Goal: Task Accomplishment & Management: Complete application form

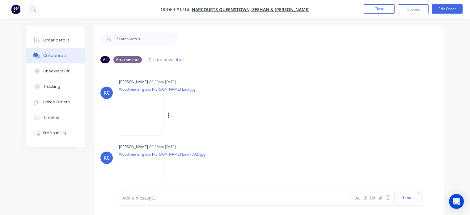
scroll to position [14, 0]
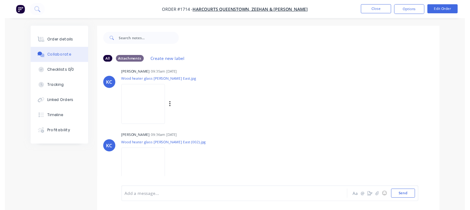
scroll to position [14, 0]
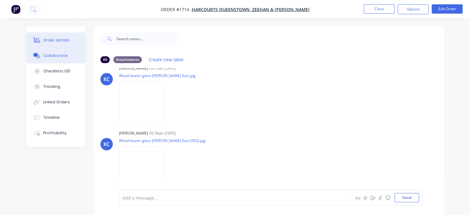
click at [57, 38] on div "Order details" at bounding box center [56, 40] width 26 height 6
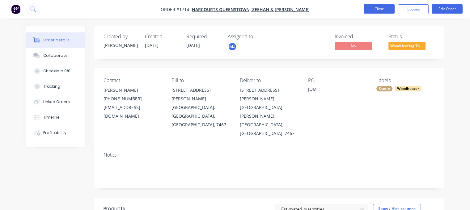
click at [368, 10] on button "Close" at bounding box center [378, 8] width 31 height 9
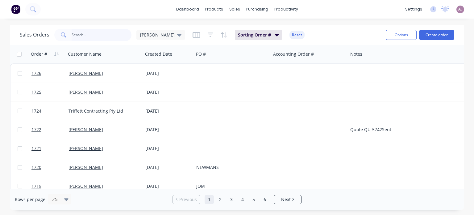
click at [74, 33] on input "text" at bounding box center [102, 35] width 60 height 12
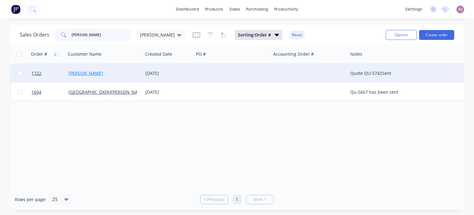
type input "sally"
click at [80, 72] on link "SALLY CUMMING" at bounding box center [86, 73] width 35 height 6
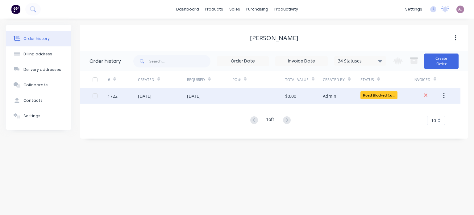
click at [199, 99] on div "10 Oct 2025" at bounding box center [209, 95] width 45 height 15
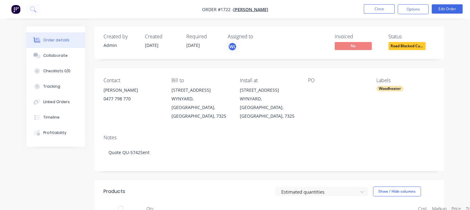
click at [412, 48] on span "Road Blocked Cu..." at bounding box center [406, 46] width 37 height 8
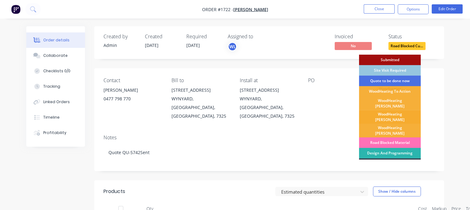
click at [385, 112] on div "WoodHeating Kris" at bounding box center [390, 117] width 62 height 14
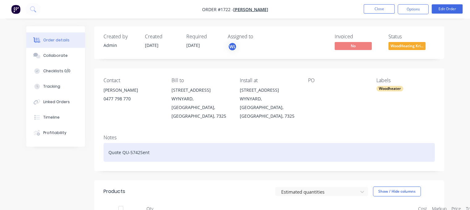
click at [156, 145] on div "Quote QU-5742Sent" at bounding box center [268, 152] width 331 height 19
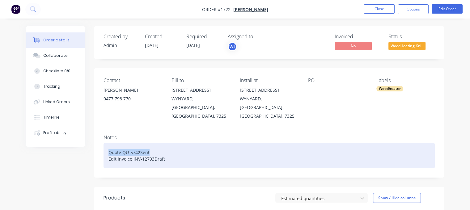
drag, startPoint x: 149, startPoint y: 142, endPoint x: 106, endPoint y: 136, distance: 44.0
click at [106, 143] on div "Quote QU-5742Sent Edit invoice INV-12793Draft" at bounding box center [268, 155] width 331 height 25
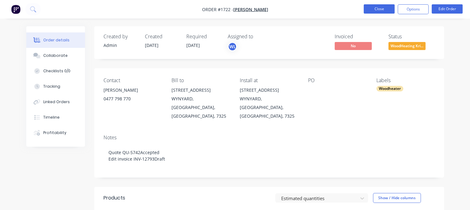
click at [388, 8] on button "Close" at bounding box center [378, 8] width 31 height 9
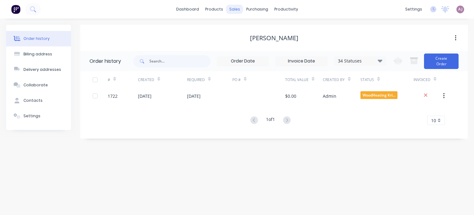
click at [236, 11] on div "sales" at bounding box center [234, 9] width 17 height 9
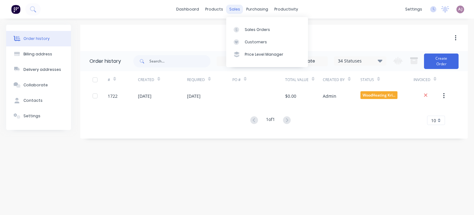
click at [232, 11] on div "sales" at bounding box center [234, 9] width 17 height 9
click at [249, 25] on link "Sales Orders" at bounding box center [267, 29] width 82 height 12
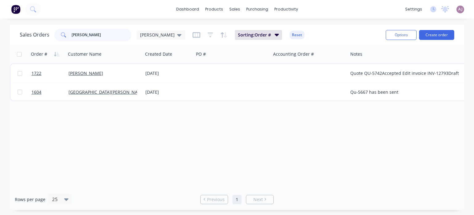
click at [91, 35] on input "sally" at bounding box center [102, 35] width 60 height 12
click at [91, 36] on input "sally" at bounding box center [102, 35] width 60 height 12
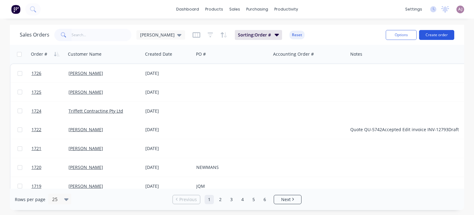
click at [437, 33] on button "Create order" at bounding box center [436, 35] width 35 height 10
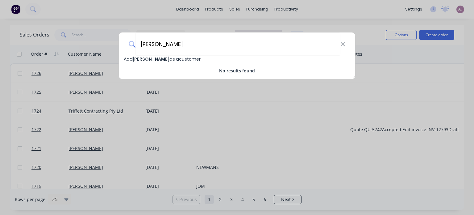
type input "BLAKE ELPHINSTONE"
click at [188, 59] on span "Add BLAKE ELPHINSTONE as a customer" at bounding box center [162, 59] width 77 height 6
select select "AU"
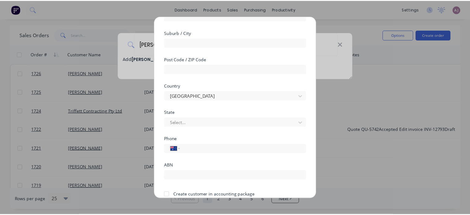
scroll to position [119, 0]
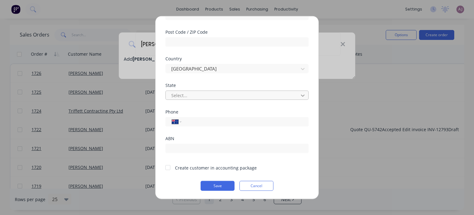
click at [300, 97] on icon at bounding box center [303, 95] width 6 height 6
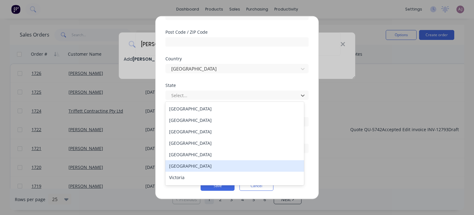
click at [199, 164] on div "Tasmania" at bounding box center [235, 165] width 139 height 11
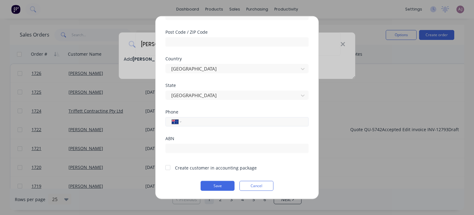
click at [212, 123] on input "tel" at bounding box center [244, 121] width 116 height 7
type input "0439 497 404"
click at [168, 166] on div at bounding box center [168, 167] width 12 height 12
click at [215, 182] on button "Save" at bounding box center [218, 185] width 34 height 10
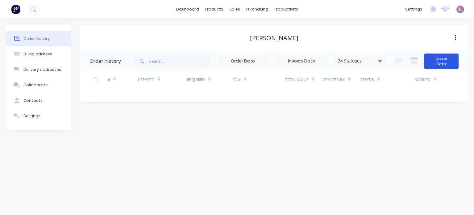
click at [435, 60] on button "Create Order" at bounding box center [441, 60] width 35 height 15
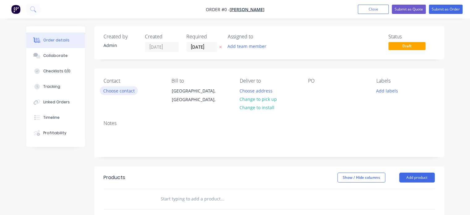
click at [126, 89] on button "Choose contact" at bounding box center [119, 90] width 38 height 8
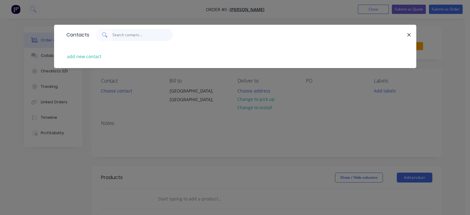
click at [122, 38] on input "text" at bounding box center [142, 35] width 60 height 12
click at [87, 58] on button "add new contact" at bounding box center [84, 56] width 41 height 8
select select "AU"
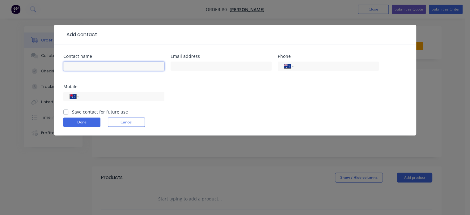
click at [90, 66] on input "text" at bounding box center [113, 65] width 101 height 9
type input "BLAKE ELPHINSTONE"
click at [323, 69] on input "tel" at bounding box center [335, 66] width 74 height 7
click at [110, 99] on input "tel" at bounding box center [120, 96] width 74 height 7
type input "0439 497 404"
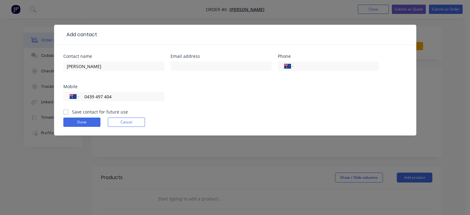
click at [72, 112] on label "Save contact for future use" at bounding box center [100, 111] width 56 height 6
click at [66, 112] on input "Save contact for future use" at bounding box center [65, 111] width 5 height 6
checkbox input "true"
click at [73, 120] on button "Done" at bounding box center [81, 121] width 37 height 9
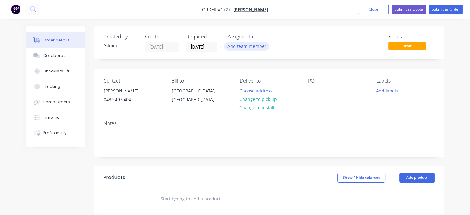
click at [248, 49] on button "Add team member" at bounding box center [246, 46] width 45 height 8
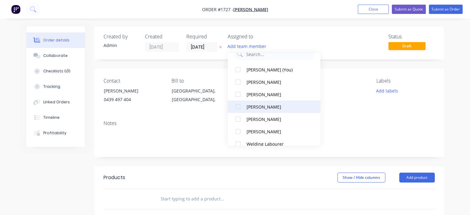
scroll to position [31, 0]
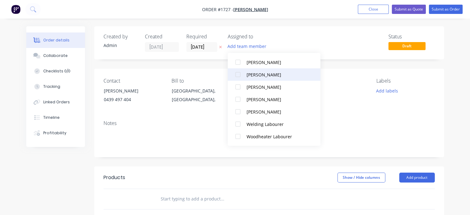
click at [238, 112] on div at bounding box center [238, 111] width 12 height 12
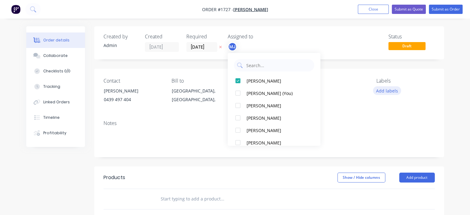
click at [381, 90] on button "Add labels" at bounding box center [387, 90] width 28 height 8
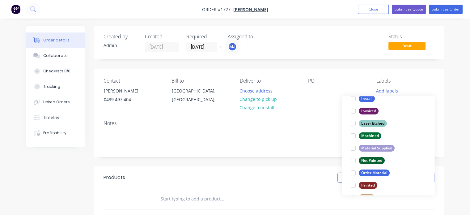
scroll to position [296, 0]
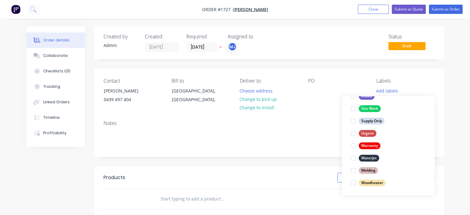
drag, startPoint x: 355, startPoint y: 185, endPoint x: 372, endPoint y: 164, distance: 27.0
click at [355, 184] on div at bounding box center [353, 182] width 12 height 12
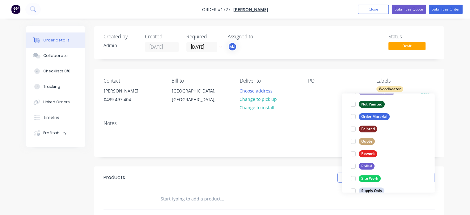
scroll to position [247, 0]
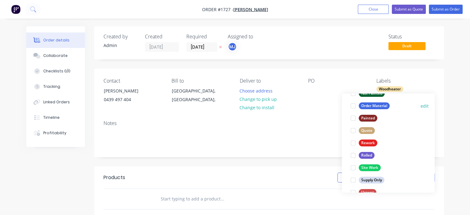
click at [352, 107] on div at bounding box center [353, 105] width 12 height 12
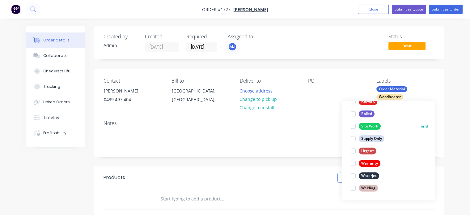
scroll to position [296, 0]
click at [352, 138] on div at bounding box center [353, 138] width 12 height 12
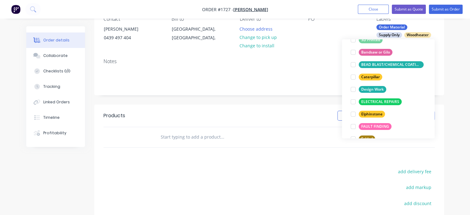
scroll to position [80, 0]
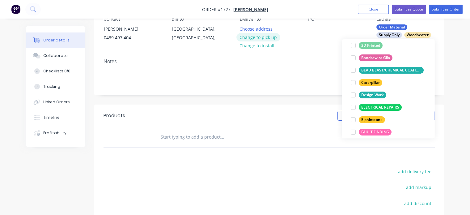
click at [257, 38] on button "Change to pick up" at bounding box center [258, 37] width 44 height 8
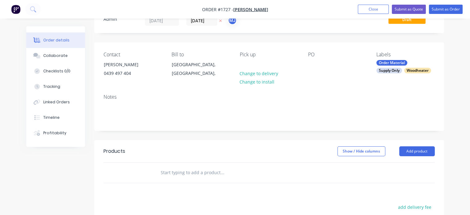
scroll to position [0, 0]
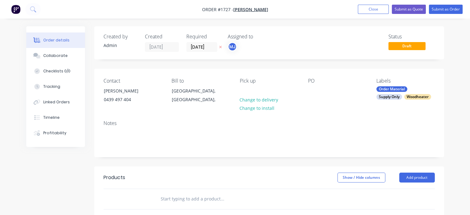
click at [205, 52] on label "01/10/25" at bounding box center [201, 47] width 31 height 10
click at [205, 52] on input "01/10/25" at bounding box center [202, 46] width 30 height 9
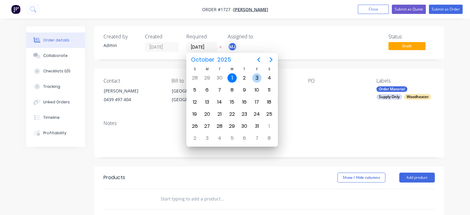
click at [256, 82] on div "3" at bounding box center [256, 77] width 9 height 9
type input "03/10/25"
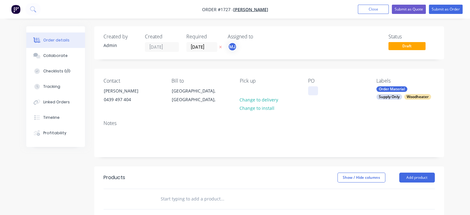
click at [313, 92] on div at bounding box center [313, 90] width 10 height 9
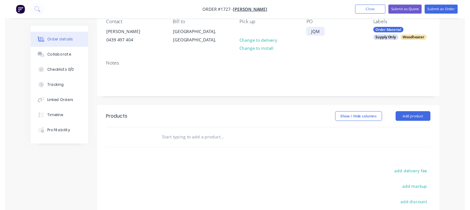
scroll to position [62, 0]
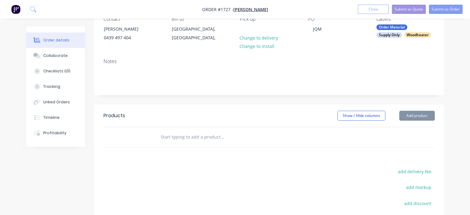
click at [178, 135] on input "text" at bounding box center [222, 137] width 124 height 12
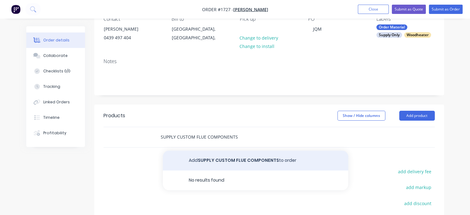
type input "SUPPLY CUSTOM FLUE COMPONENTS"
click at [248, 162] on button "Add SUPPLY CUSTOM FLUE COMPONENTS to order" at bounding box center [255, 160] width 185 height 20
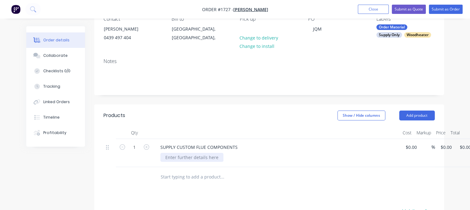
click at [172, 157] on div at bounding box center [191, 157] width 63 height 9
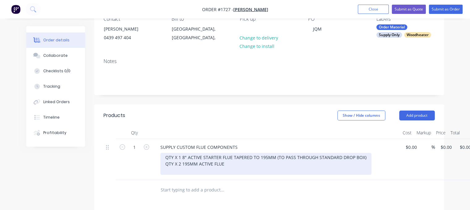
click at [166, 158] on div "QTY X 1 8" ACTIVE STARTER FLUE TAPERED TO 195MM (TO PASS THROUGH STANDARD DROP …" at bounding box center [265, 164] width 211 height 22
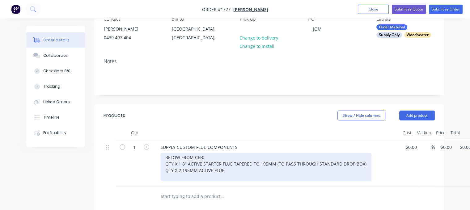
drag, startPoint x: 227, startPoint y: 171, endPoint x: 224, endPoint y: 173, distance: 4.0
click at [225, 172] on div "BELOW FROM CEB: QTY X 1 8" ACTIVE STARTER FLUE TAPERED TO 195MM (TO PASS THROUG…" at bounding box center [265, 167] width 211 height 28
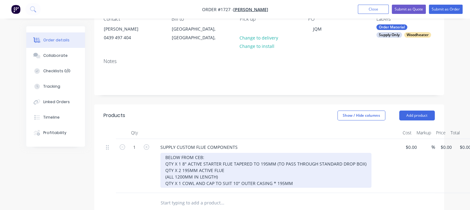
click at [273, 181] on div "BELOW FROM CEB: QTY X 1 8" ACTIVE STARTER FLUE TAPERED TO 195MM (TO PASS THROUG…" at bounding box center [265, 170] width 211 height 35
click at [292, 182] on div "BELOW FROM CEB: QTY X 1 8" ACTIVE STARTER FLUE TAPERED TO 195MM (TO PASS THROUG…" at bounding box center [265, 170] width 211 height 35
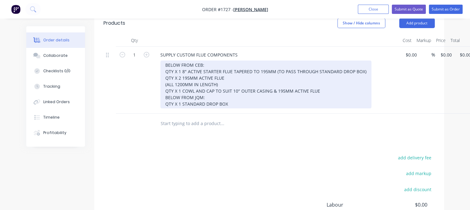
scroll to position [154, 0]
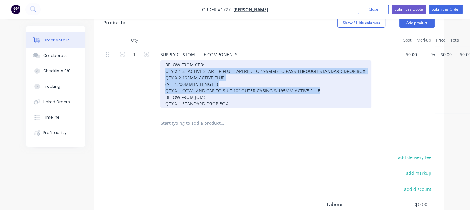
drag, startPoint x: 164, startPoint y: 70, endPoint x: 319, endPoint y: 91, distance: 156.4
click at [319, 91] on div "BELOW FROM CEB: QTY X 1 8" ACTIVE STARTER FLUE TAPERED TO 195MM (TO PASS THROUG…" at bounding box center [265, 84] width 211 height 48
copy div "QTY X 1 8" ACTIVE STARTER FLUE TAPERED TO 195MM (TO PASS THROUGH STANDARD DROP …"
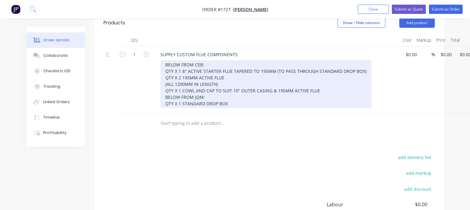
click at [209, 65] on div "BELOW FROM CEB: QTY X 1 8" ACTIVE STARTER FLUE TAPERED TO 195MM (TO PASS THROUG…" at bounding box center [265, 84] width 211 height 48
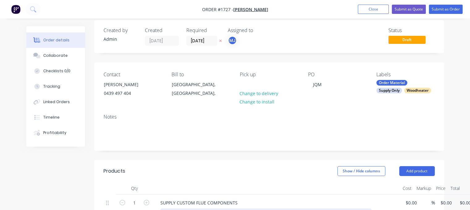
scroll to position [0, 0]
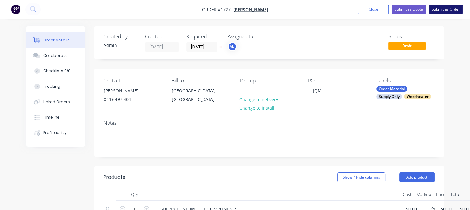
click at [438, 10] on button "Submit as Order" at bounding box center [446, 9] width 34 height 9
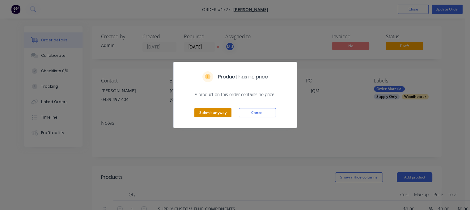
click at [205, 110] on button "Submit anyway" at bounding box center [212, 112] width 37 height 9
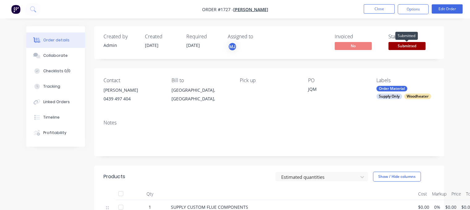
click at [399, 47] on span "Submitted" at bounding box center [406, 46] width 37 height 8
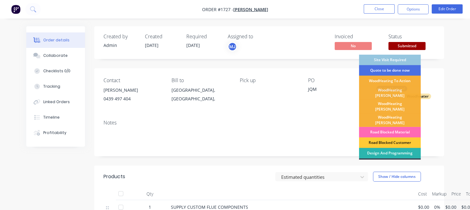
click at [390, 127] on div "Road Blocked Material" at bounding box center [390, 132] width 62 height 11
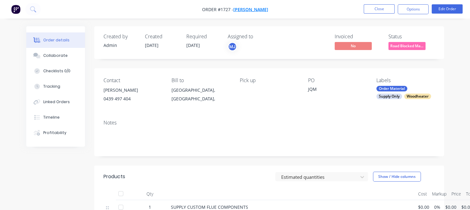
drag, startPoint x: 196, startPoint y: 10, endPoint x: 229, endPoint y: 10, distance: 32.1
click at [229, 10] on nav "Order #1727 - BLAKE ELPHINSTONE Close Options Edit Order" at bounding box center [235, 9] width 470 height 19
copy span "Order #1727 -"
drag, startPoint x: 103, startPoint y: 90, endPoint x: 147, endPoint y: 89, distance: 44.2
click at [147, 89] on div "Contact BLAKE ELPHINSTONE 0439 497 404 Bill to Tasmania, Australia, Pick up PO …" at bounding box center [269, 91] width 350 height 47
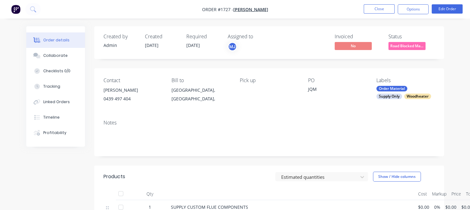
click at [147, 89] on div "BLAKE ELPHINSTONE" at bounding box center [132, 90] width 58 height 9
click at [114, 92] on div "BLAKE ELPHINSTONE" at bounding box center [132, 90] width 58 height 9
copy div "BLAKE ELPHINSTONE"
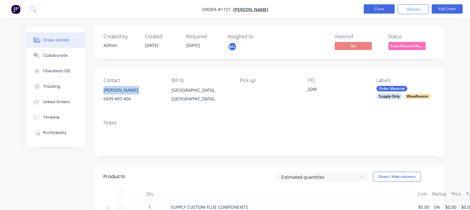
click at [374, 8] on button "Close" at bounding box center [378, 8] width 31 height 9
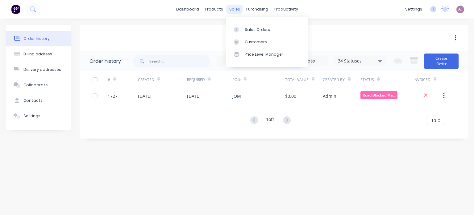
click at [236, 9] on div "sales" at bounding box center [234, 9] width 17 height 9
click at [246, 28] on div "Sales Orders" at bounding box center [257, 30] width 25 height 6
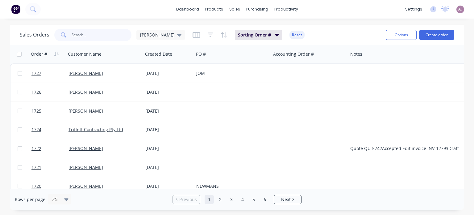
click at [107, 36] on input "text" at bounding box center [102, 35] width 60 height 12
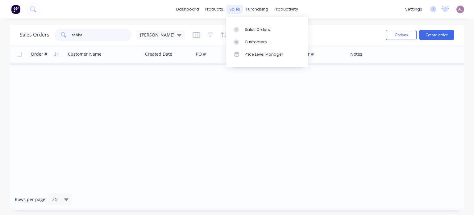
type input "sahba"
click at [238, 12] on div "sales" at bounding box center [234, 9] width 17 height 9
click at [240, 43] on div at bounding box center [238, 42] width 9 height 6
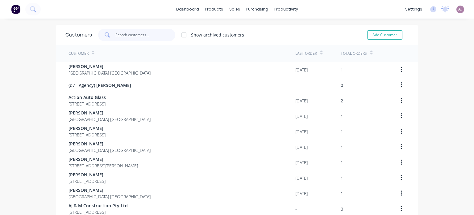
click at [128, 38] on input "text" at bounding box center [146, 35] width 60 height 12
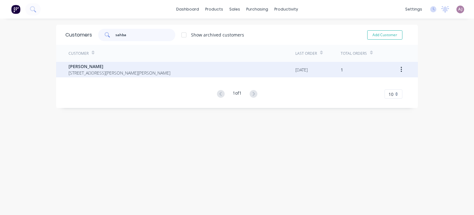
type input "sahba"
click at [117, 74] on span "1051 Mount Hicks Road Mount Hicks Tasmania Australia 7325" at bounding box center [120, 72] width 102 height 6
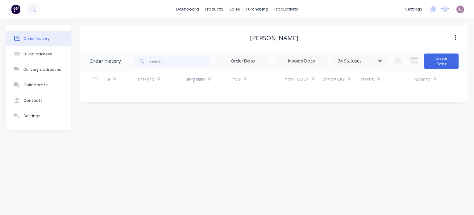
click at [380, 59] on icon at bounding box center [380, 60] width 5 height 7
click at [403, 135] on div "All" at bounding box center [372, 135] width 77 height 12
click at [411, 132] on label at bounding box center [411, 132] width 0 height 0
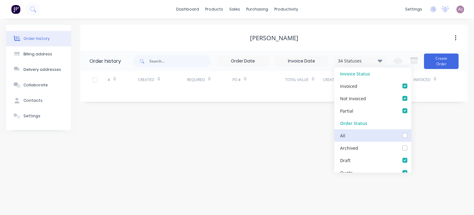
click at [411, 134] on input "checkbox" at bounding box center [413, 135] width 5 height 6
checkbox input "true"
click at [258, 130] on div "Order history Billing address Delivery addresses Collaborate Contacts Settings …" at bounding box center [237, 117] width 474 height 196
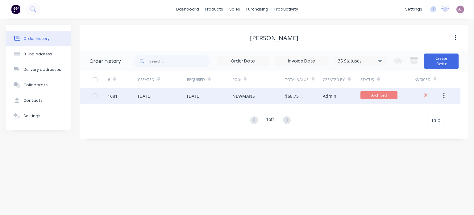
click at [201, 98] on div "26 Sep 2025" at bounding box center [194, 96] width 14 height 6
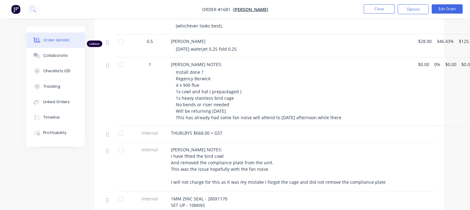
scroll to position [432, 0]
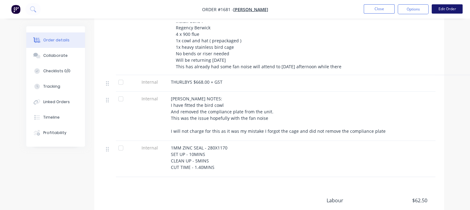
click at [443, 8] on button "Edit Order" at bounding box center [446, 8] width 31 height 9
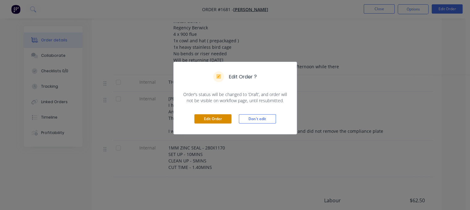
click at [217, 118] on button "Edit Order" at bounding box center [212, 118] width 37 height 9
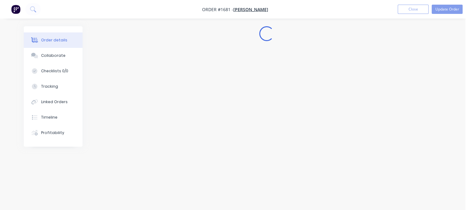
scroll to position [0, 0]
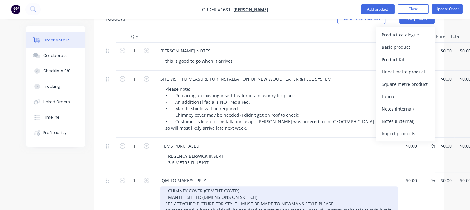
scroll to position [216, 0]
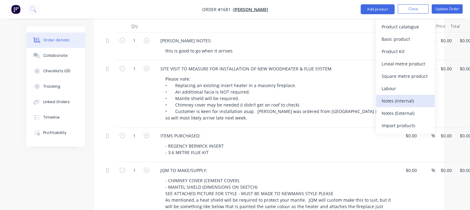
click at [395, 103] on div "Notes (Internal)" at bounding box center [405, 101] width 48 height 9
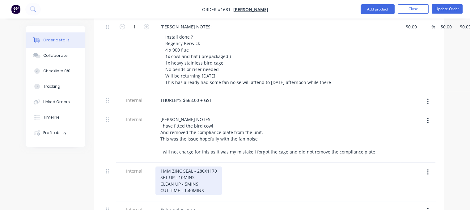
scroll to position [556, 0]
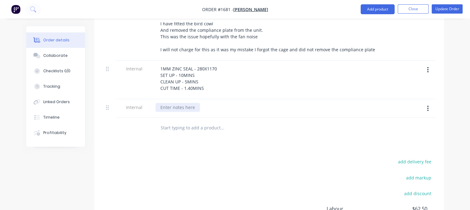
click at [180, 103] on div at bounding box center [177, 107] width 44 height 9
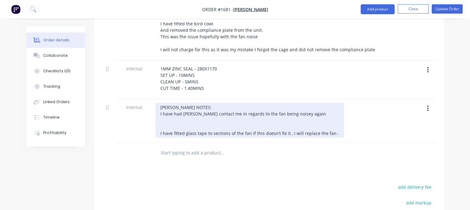
click at [309, 103] on div "KRIS NOTES: I have had Sahba contact me in regards to the fan being noisey agai…" at bounding box center [249, 120] width 188 height 35
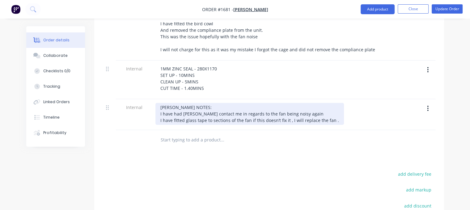
click at [287, 103] on div "KRIS NOTES: I have had Sahba contact me in regards to the fan being noisy again…" at bounding box center [249, 114] width 188 height 22
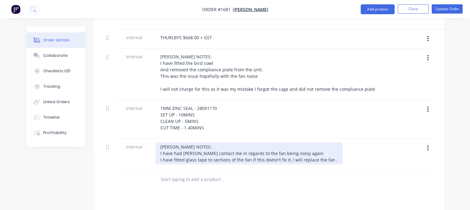
scroll to position [525, 0]
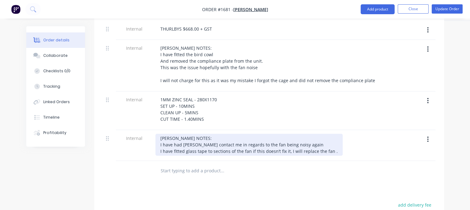
click at [329, 134] on div "KRIS NOTES: I have had Sahba contact me in regards to the fan being noisy again…" at bounding box center [248, 145] width 187 height 22
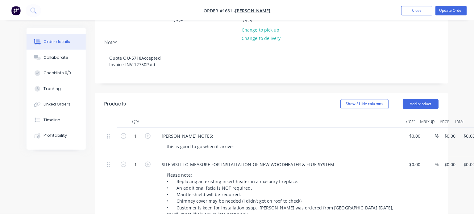
scroll to position [0, 0]
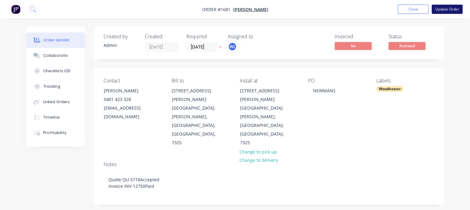
click at [444, 9] on button "Update Order" at bounding box center [446, 9] width 31 height 9
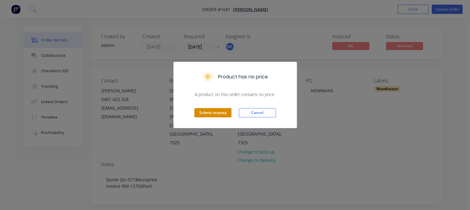
click at [209, 115] on button "Submit anyway" at bounding box center [212, 112] width 37 height 9
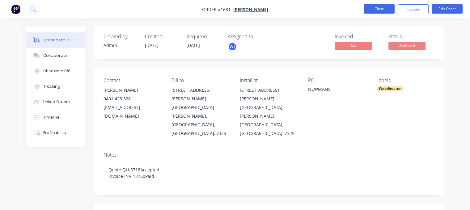
click at [383, 11] on button "Close" at bounding box center [378, 8] width 31 height 9
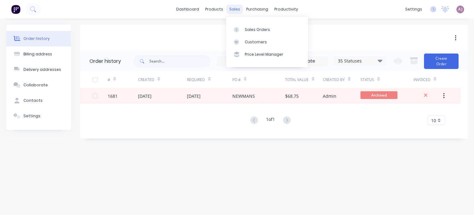
click at [233, 10] on div "sales" at bounding box center [234, 9] width 17 height 9
click at [251, 27] on div "Sales Orders" at bounding box center [257, 30] width 25 height 6
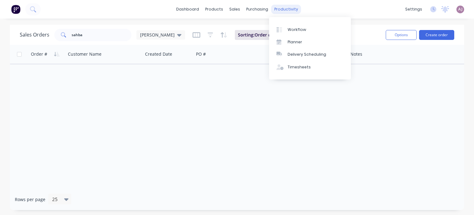
click at [287, 10] on div "productivity" at bounding box center [286, 9] width 30 height 9
click at [294, 41] on div "Planner" at bounding box center [295, 42] width 15 height 6
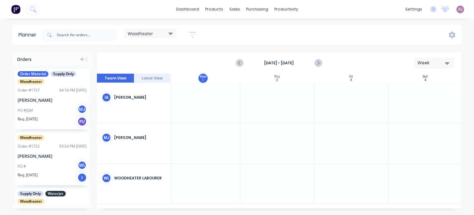
scroll to position [0, 229]
click at [316, 63] on icon "Next page" at bounding box center [317, 62] width 7 height 7
click at [446, 64] on icon "button" at bounding box center [447, 63] width 4 height 7
click at [414, 104] on div "Month" at bounding box center [423, 104] width 61 height 12
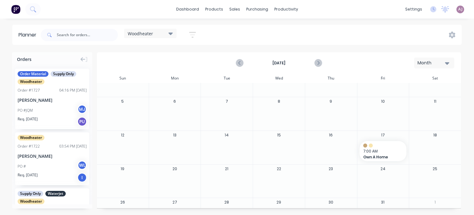
scroll to position [0, 0]
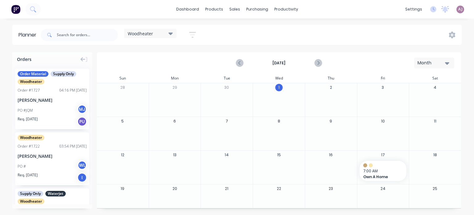
click at [447, 61] on icon "button" at bounding box center [447, 63] width 4 height 7
click at [413, 93] on div "Week" at bounding box center [423, 92] width 61 height 12
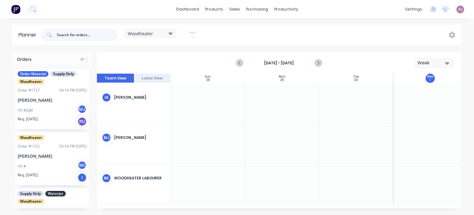
click at [65, 39] on input "text" at bounding box center [87, 35] width 61 height 12
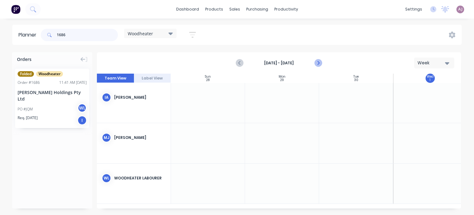
type input "1686"
click at [319, 63] on icon "Next page" at bounding box center [317, 62] width 7 height 7
drag, startPoint x: 42, startPoint y: 88, endPoint x: 257, endPoint y: 172, distance: 230.4
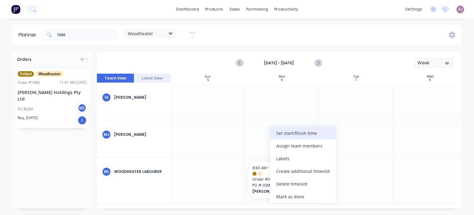
click at [285, 132] on div "Set start/finish time" at bounding box center [303, 133] width 66 height 13
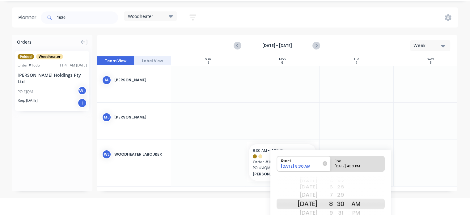
scroll to position [57, 0]
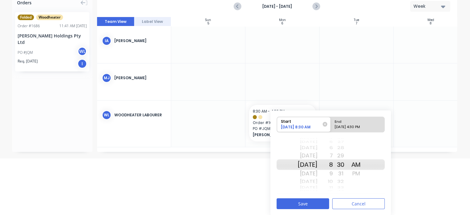
click at [333, 173] on div "9" at bounding box center [324, 173] width 15 height 10
click at [354, 124] on div "End" at bounding box center [354, 121] width 45 height 8
click at [331, 124] on input "End 10/06/2025 4:30 PM" at bounding box center [330, 124] width 0 height 15
radio input "true"
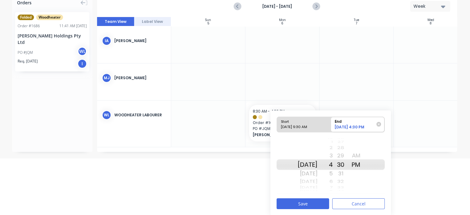
drag, startPoint x: 338, startPoint y: 164, endPoint x: 338, endPoint y: 157, distance: 6.5
click at [333, 161] on div "4" at bounding box center [324, 164] width 15 height 11
click at [333, 149] on div "2" at bounding box center [324, 148] width 15 height 8
click at [333, 149] on div "12" at bounding box center [324, 148] width 15 height 8
click at [333, 162] on div "12" at bounding box center [324, 164] width 15 height 11
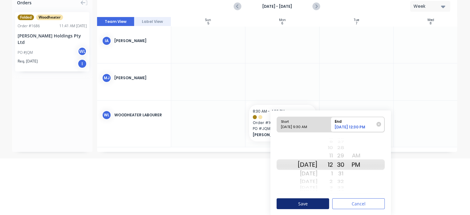
click at [315, 202] on button "Save" at bounding box center [302, 203] width 53 height 11
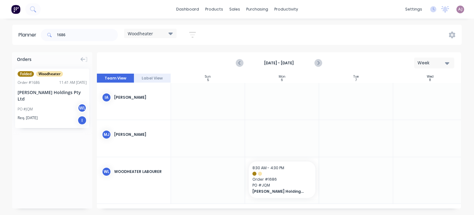
scroll to position [0, 0]
click at [48, 90] on div "Shephard Holdings Pty Ltd" at bounding box center [52, 95] width 69 height 13
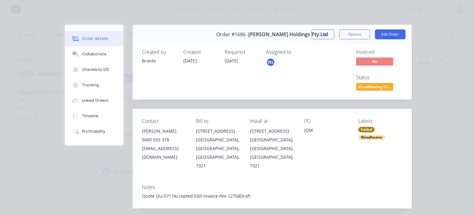
click at [321, 37] on button "Close" at bounding box center [323, 34] width 23 height 10
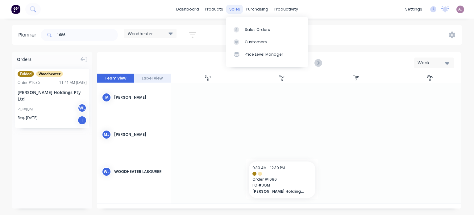
click at [233, 10] on div "sales" at bounding box center [234, 9] width 17 height 9
click at [246, 27] on div "Sales Orders" at bounding box center [257, 30] width 25 height 6
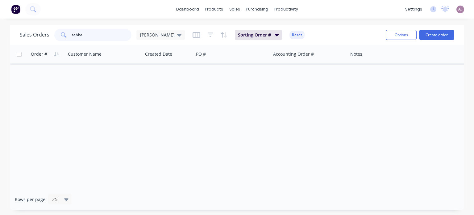
click at [89, 37] on input "sahba" at bounding box center [102, 35] width 60 height 12
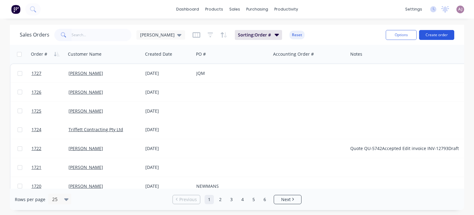
click at [446, 32] on button "Create order" at bounding box center [436, 35] width 35 height 10
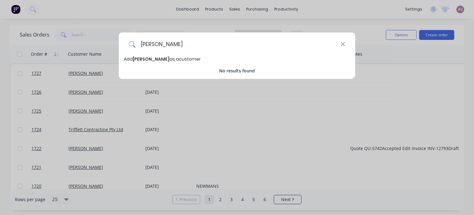
click at [147, 44] on input "DAHNE" at bounding box center [238, 43] width 205 height 23
type input "DAPHNE"
click at [152, 62] on div "Add DAPHNE as a customer" at bounding box center [237, 59] width 237 height 7
select select "AU"
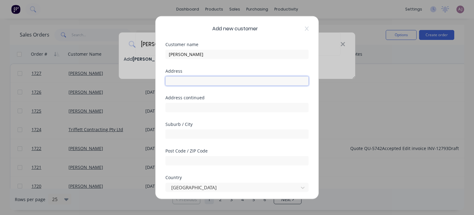
click at [206, 81] on input "text" at bounding box center [237, 80] width 143 height 9
type input "13 AVON STREET"
click at [195, 133] on input "text" at bounding box center [237, 133] width 143 height 9
type input "PARKLANDS"
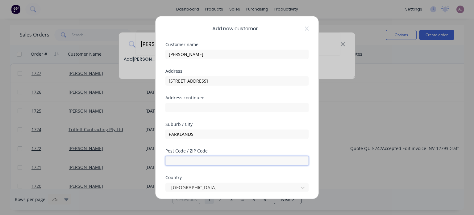
click at [208, 159] on input "text" at bounding box center [237, 160] width 143 height 9
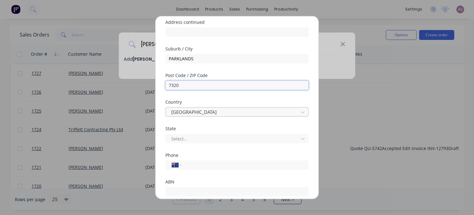
scroll to position [93, 0]
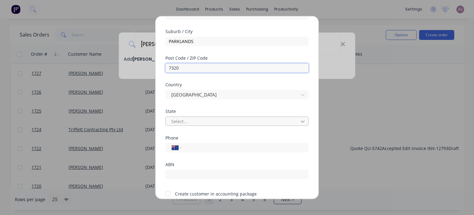
type input "7320"
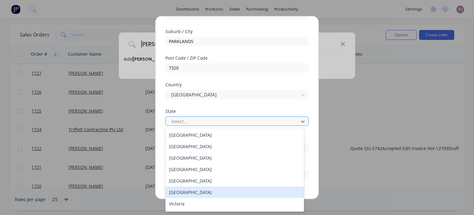
click at [214, 192] on div "Tasmania" at bounding box center [235, 191] width 139 height 11
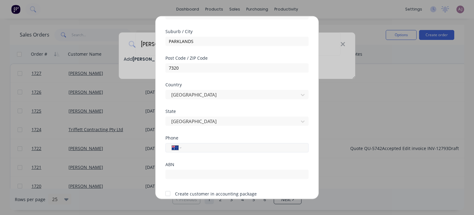
click at [212, 145] on input "tel" at bounding box center [244, 147] width 116 height 7
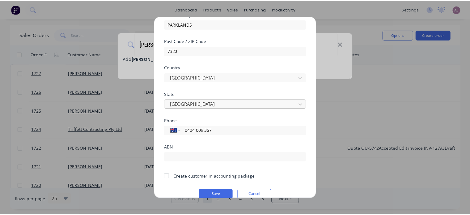
scroll to position [119, 0]
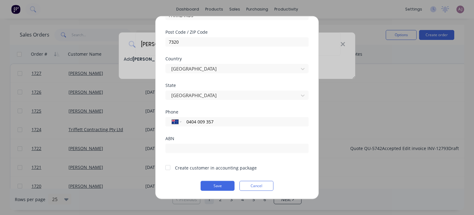
type input "0404 009 357"
click at [166, 168] on div at bounding box center [168, 167] width 12 height 12
click at [218, 186] on button "Save" at bounding box center [218, 185] width 34 height 10
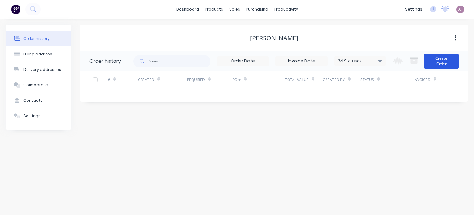
click at [439, 64] on button "Create Order" at bounding box center [441, 60] width 35 height 15
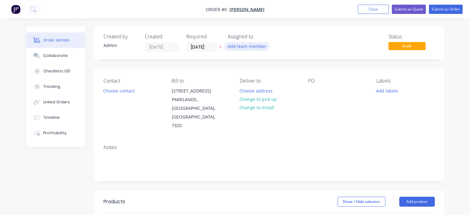
click at [234, 46] on button "Add team member" at bounding box center [246, 46] width 45 height 8
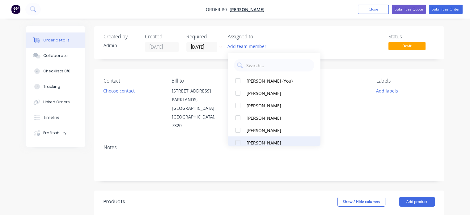
click at [255, 143] on div "MARK JENSEN" at bounding box center [277, 142] width 62 height 6
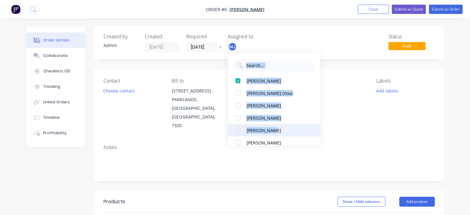
drag, startPoint x: 315, startPoint y: 71, endPoint x: 312, endPoint y: 133, distance: 61.8
click at [312, 133] on div "MARK JENSEN Admin Jensens (You) Bronte Jeffrey Ivan Abblitt Justin Deal Katrina…" at bounding box center [274, 99] width 93 height 93
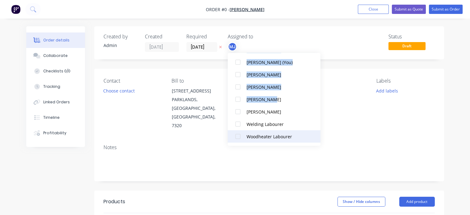
click at [235, 135] on div at bounding box center [238, 136] width 12 height 12
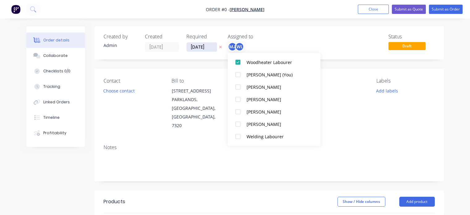
click at [204, 48] on div "Order details Collaborate Checklists 0/0 Tracking Linked Orders Timeline Profit…" at bounding box center [235, 208] width 430 height 364
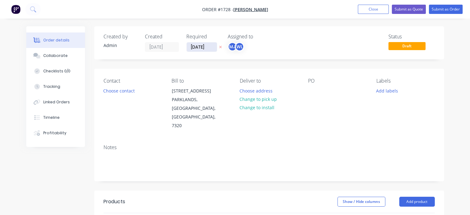
click at [204, 48] on input "01/10/25" at bounding box center [202, 46] width 30 height 9
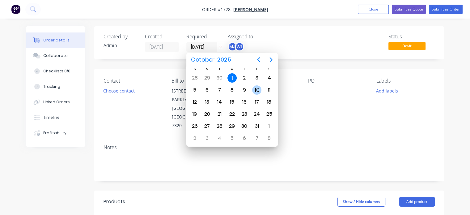
click at [255, 90] on div "10" at bounding box center [256, 89] width 9 height 9
type input "10/10/25"
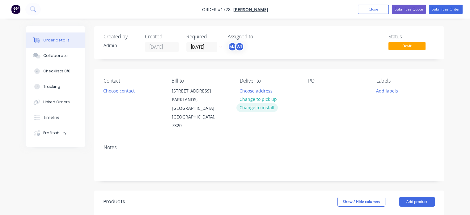
click at [259, 109] on button "Change to install" at bounding box center [256, 107] width 41 height 8
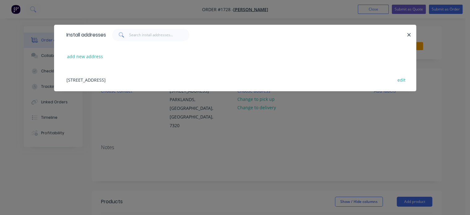
click at [151, 79] on div "13 AVON STREET, PARKLANDS, Tasmania, Australia, 7320 edit" at bounding box center [234, 79] width 343 height 23
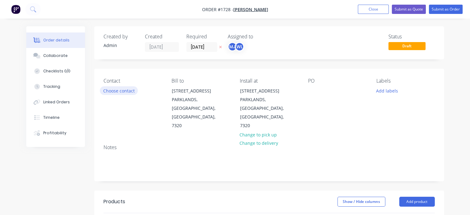
click at [121, 89] on button "Choose contact" at bounding box center [119, 90] width 38 height 8
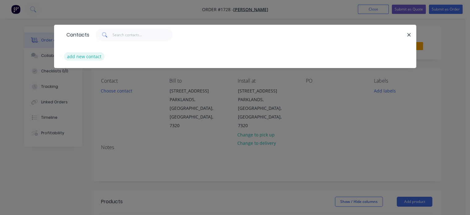
click at [82, 55] on button "add new contact" at bounding box center [84, 56] width 41 height 8
select select "AU"
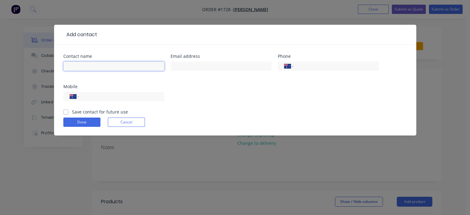
click at [83, 68] on input "text" at bounding box center [113, 65] width 101 height 9
type input "DAPHNE"
click at [137, 98] on input "tel" at bounding box center [120, 96] width 74 height 7
type input "0404 009 357"
click at [72, 110] on label "Save contact for future use" at bounding box center [100, 111] width 56 height 6
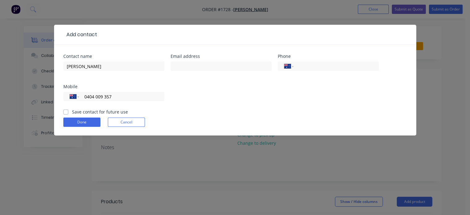
click at [67, 110] on input "Save contact for future use" at bounding box center [65, 111] width 5 height 6
checkbox input "true"
click at [75, 121] on button "Done" at bounding box center [81, 121] width 37 height 9
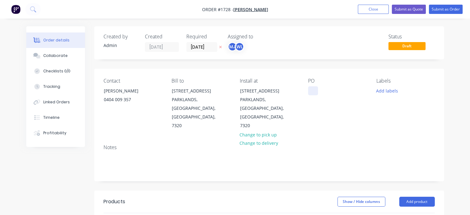
click at [310, 93] on div at bounding box center [313, 90] width 10 height 9
click at [391, 90] on button "Add labels" at bounding box center [387, 90] width 28 height 8
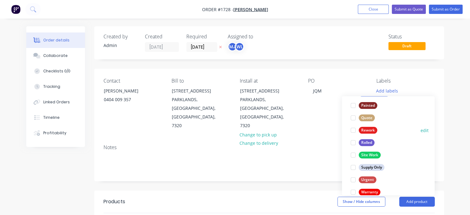
scroll to position [296, 0]
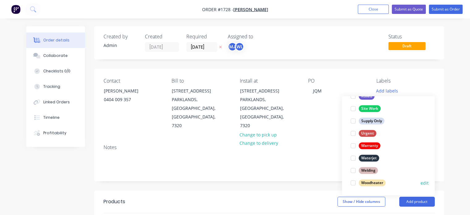
click at [355, 184] on div at bounding box center [353, 182] width 12 height 12
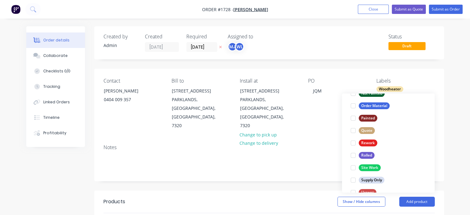
scroll to position [278, 0]
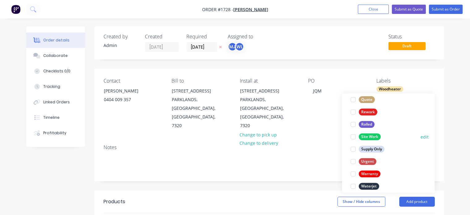
click at [353, 137] on div at bounding box center [353, 136] width 12 height 12
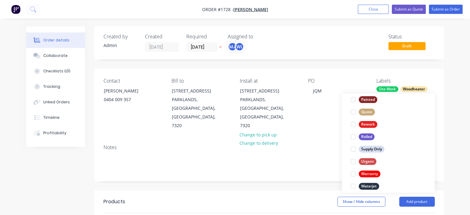
scroll to position [6, 0]
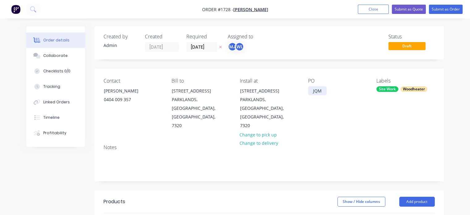
click at [319, 90] on div "JQM" at bounding box center [317, 90] width 19 height 9
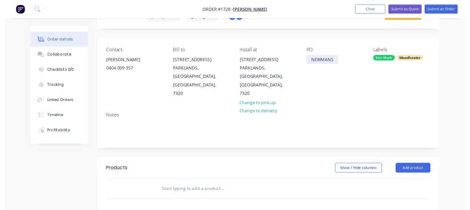
scroll to position [62, 0]
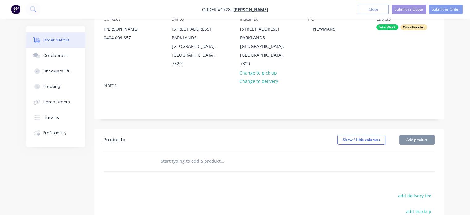
click at [179, 155] on input "text" at bounding box center [222, 161] width 124 height 12
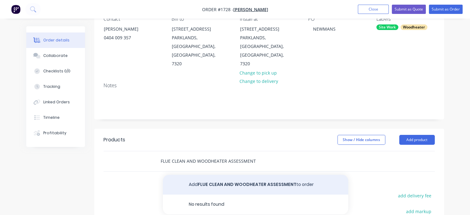
type input "FLUE CLEAN AND WOODHEATER ASSESSMENT"
click at [238, 174] on button "Add FLUE CLEAN AND WOODHEATER ASSESSMENT to order" at bounding box center [255, 184] width 185 height 20
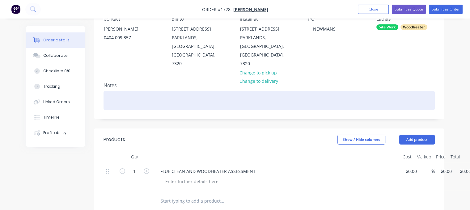
click at [114, 91] on div at bounding box center [268, 100] width 331 height 19
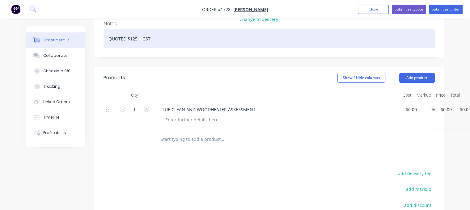
scroll to position [0, 0]
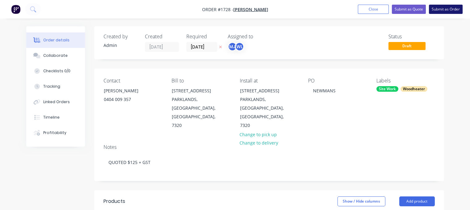
click at [442, 7] on button "Submit as Order" at bounding box center [446, 9] width 34 height 9
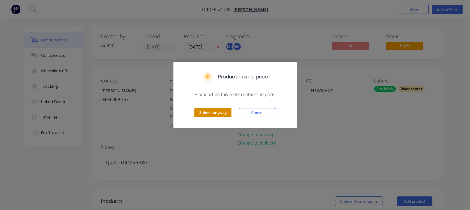
click at [207, 113] on button "Submit anyway" at bounding box center [212, 112] width 37 height 9
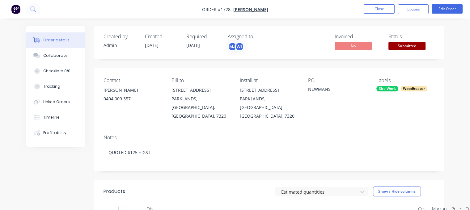
click at [399, 46] on span "Submitted" at bounding box center [406, 46] width 37 height 8
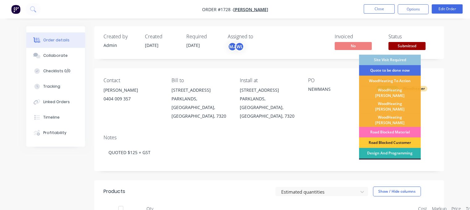
click at [387, 61] on div "Site Visit Required" at bounding box center [390, 60] width 62 height 11
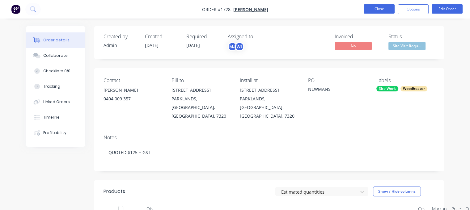
click at [370, 12] on button "Close" at bounding box center [378, 8] width 31 height 9
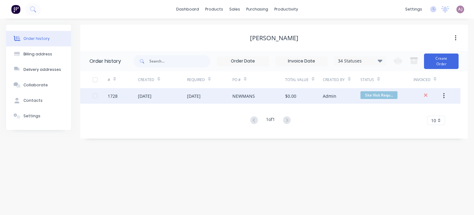
click at [206, 100] on div "10 Oct 2025" at bounding box center [209, 95] width 45 height 15
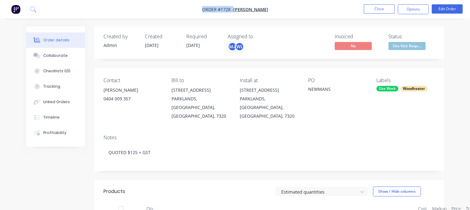
click at [210, 9] on nav "Order #1728 - DAPHNE Close Options Edit Order" at bounding box center [235, 9] width 470 height 19
copy div "Order #1728 - DAPHNE Close Options Edit Order"
click at [375, 10] on button "Close" at bounding box center [378, 8] width 31 height 9
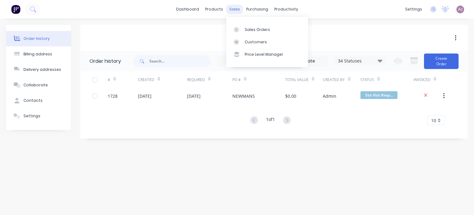
click at [234, 9] on div "sales" at bounding box center [234, 9] width 17 height 9
click at [248, 30] on div "Sales Orders" at bounding box center [257, 30] width 25 height 6
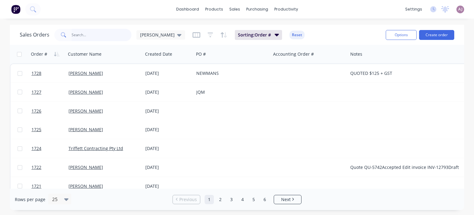
click at [99, 37] on input "text" at bounding box center [102, 35] width 60 height 12
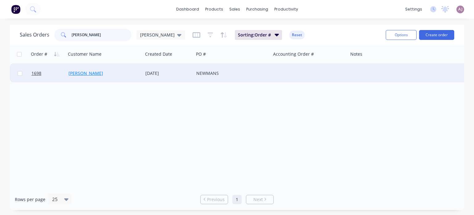
type input "carol"
click at [90, 73] on link "CAROL THOMAS" at bounding box center [86, 73] width 35 height 6
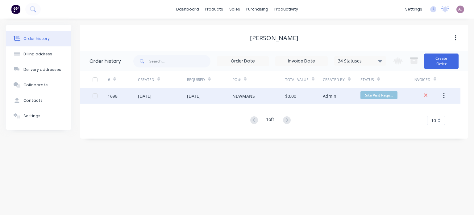
click at [235, 95] on div "NEWMANS" at bounding box center [244, 96] width 23 height 6
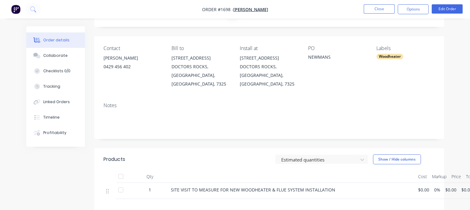
scroll to position [31, 0]
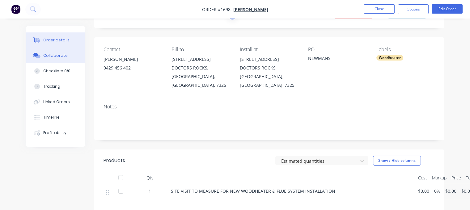
click at [46, 53] on button "Collaborate" at bounding box center [55, 55] width 59 height 15
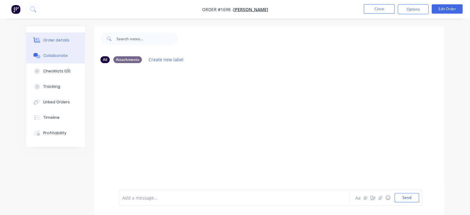
click at [58, 40] on div "Order details" at bounding box center [56, 40] width 26 height 6
